Goal: Task Accomplishment & Management: Manage account settings

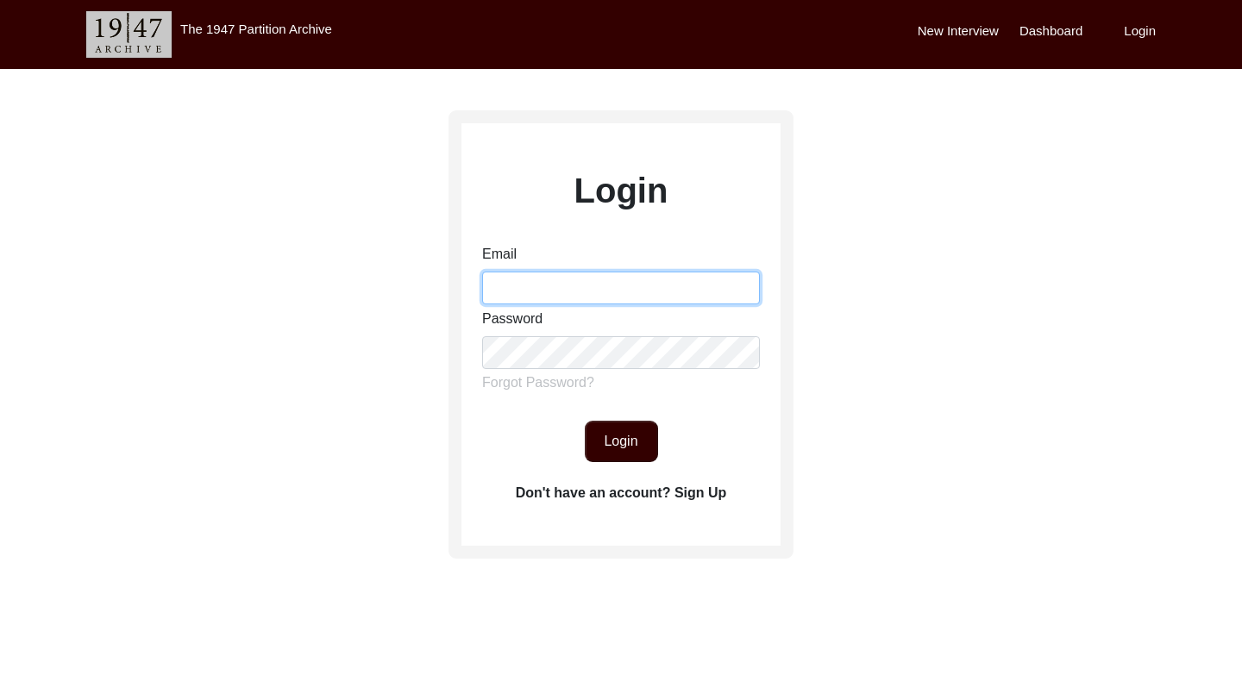
click at [622, 291] on input "Email" at bounding box center [621, 288] width 278 height 33
type input "[EMAIL_ADDRESS][DOMAIN_NAME]"
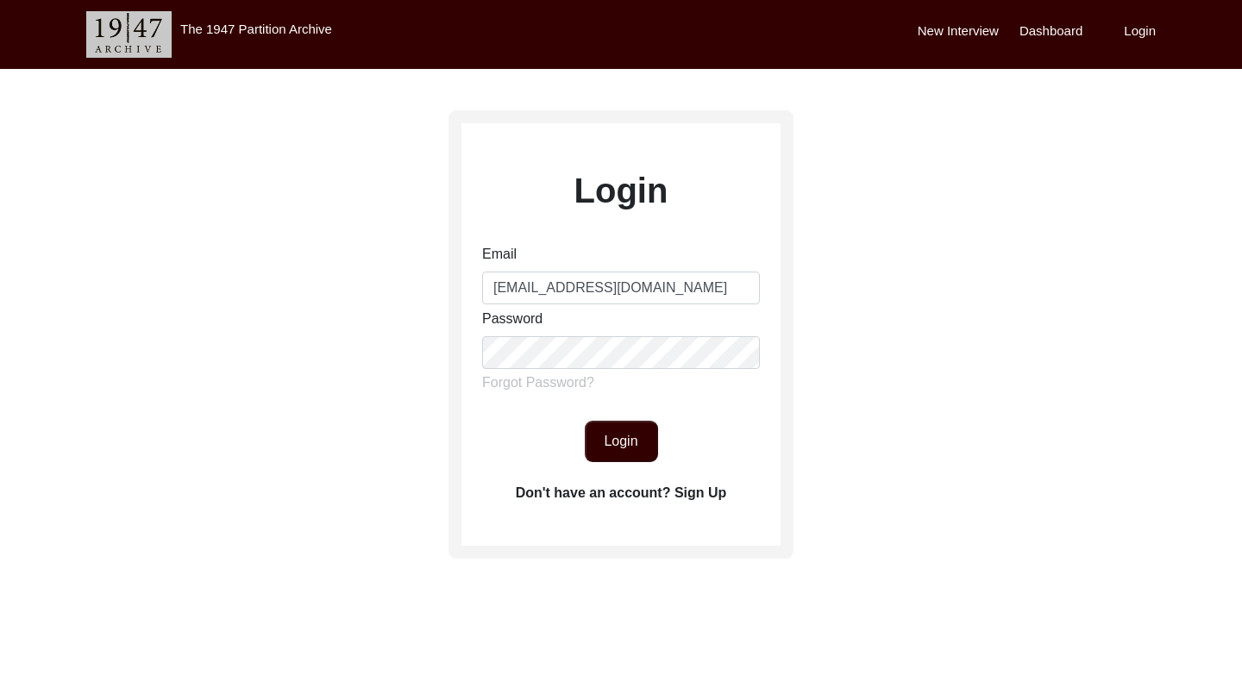
click at [574, 385] on label "Forgot Password?" at bounding box center [538, 383] width 112 height 21
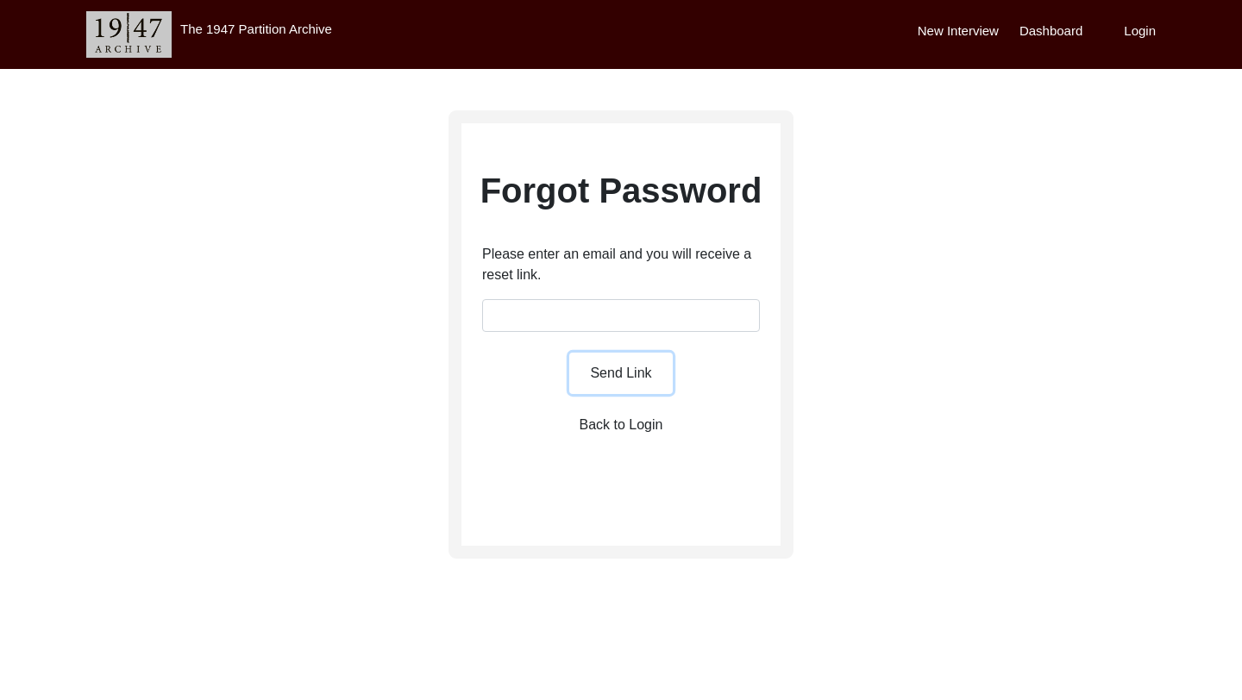
click at [600, 367] on button "Send Link" at bounding box center [621, 373] width 104 height 41
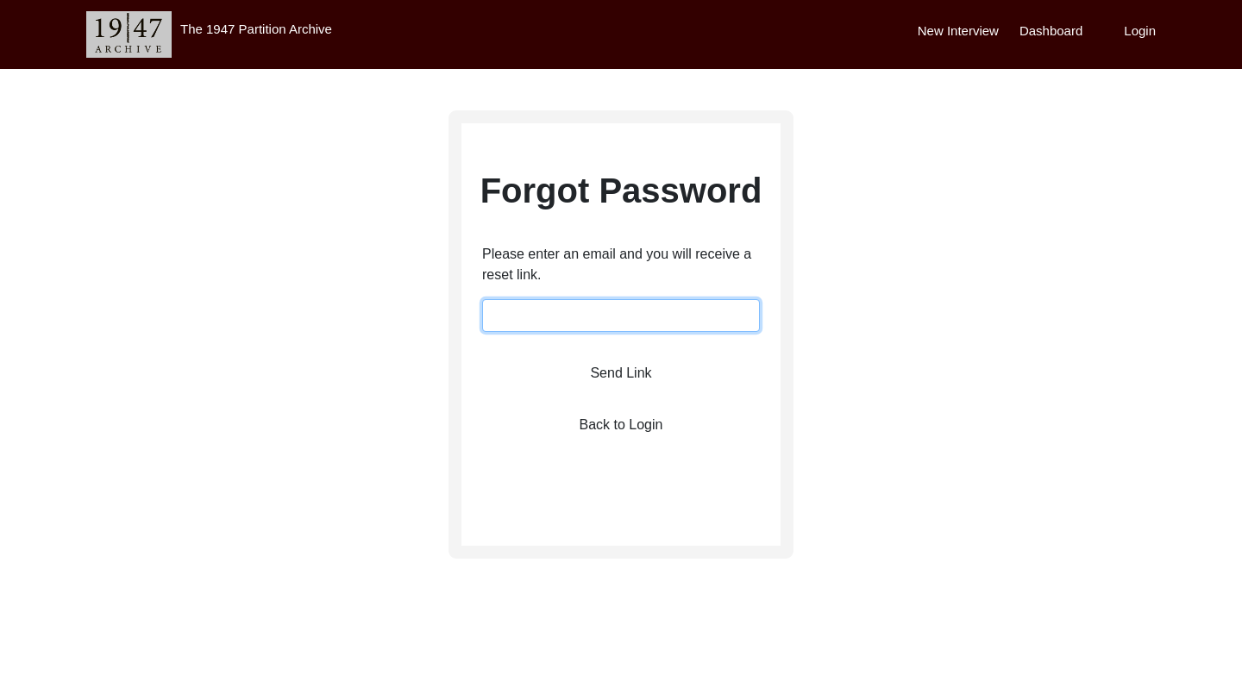
click at [627, 323] on input "email" at bounding box center [621, 315] width 278 height 33
type input "[EMAIL_ADDRESS][DOMAIN_NAME]"
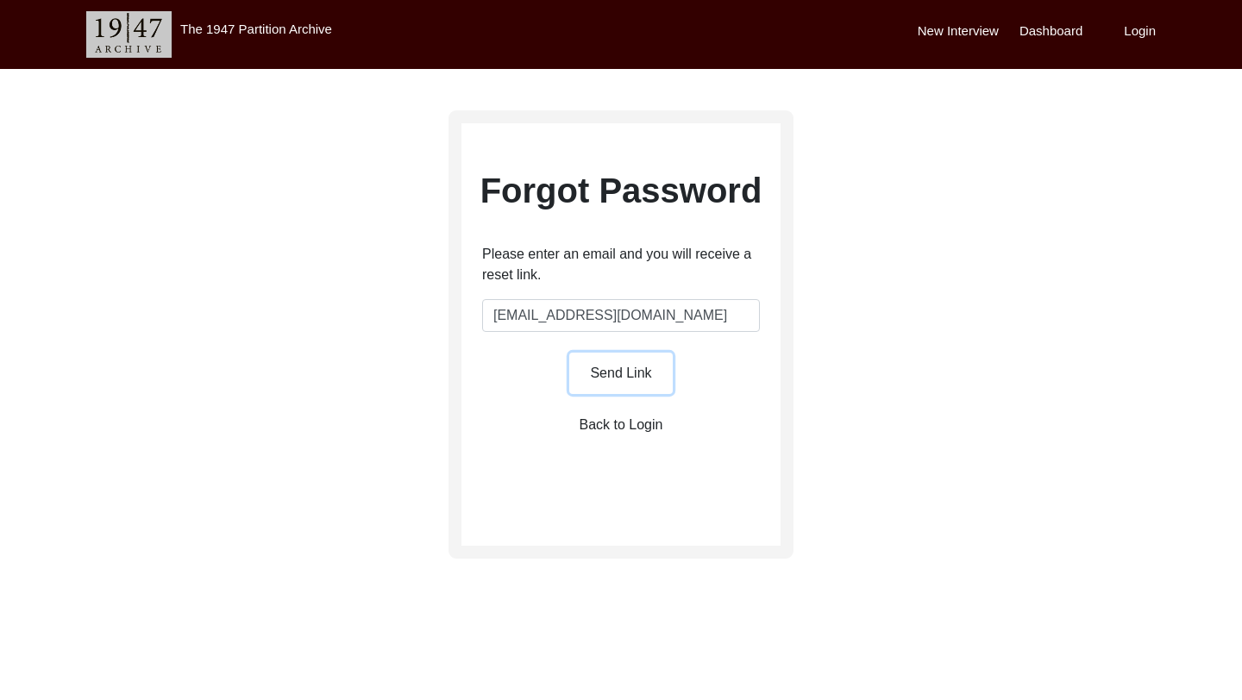
click at [639, 374] on button "Send Link" at bounding box center [621, 373] width 104 height 41
click at [621, 377] on button "Send Link" at bounding box center [621, 373] width 104 height 41
click at [615, 379] on button "Send Link" at bounding box center [621, 373] width 104 height 41
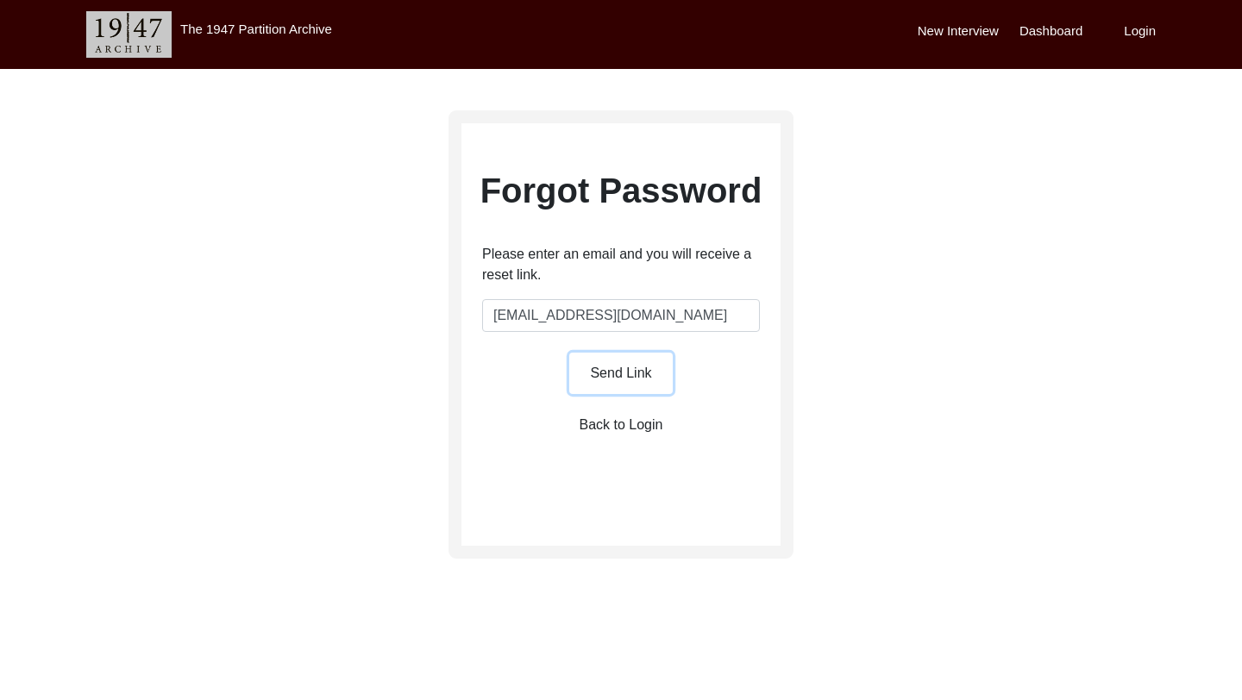
click at [591, 377] on button "Send Link" at bounding box center [621, 373] width 104 height 41
